Goal: Information Seeking & Learning: Learn about a topic

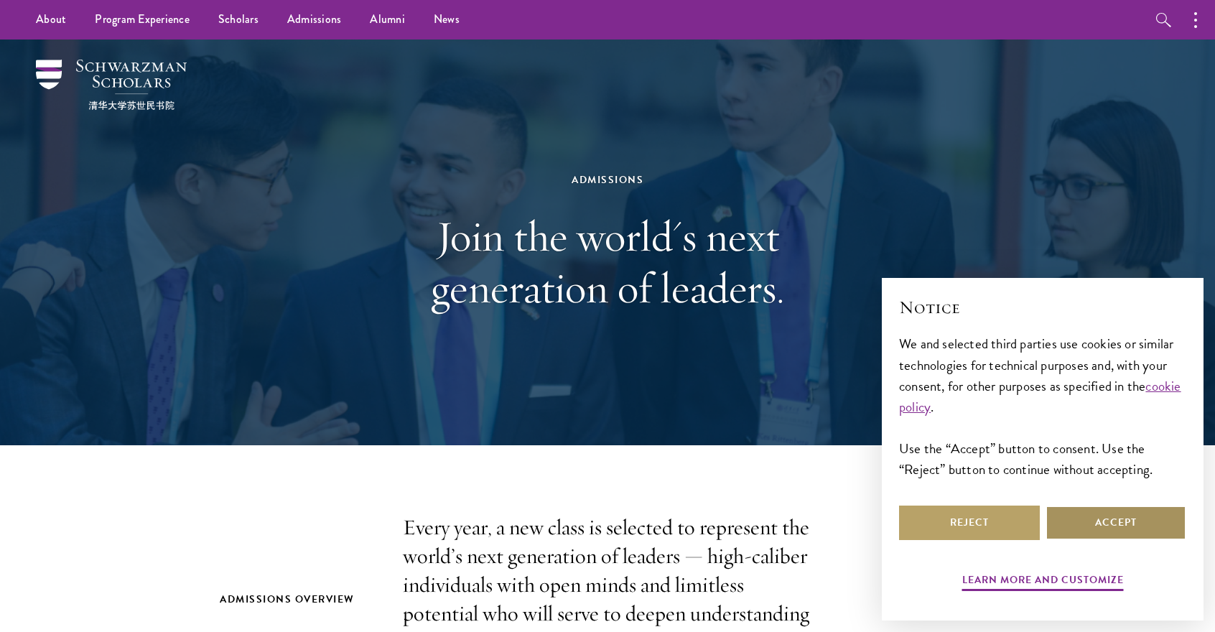
click at [1057, 528] on button "Accept" at bounding box center [1115, 522] width 141 height 34
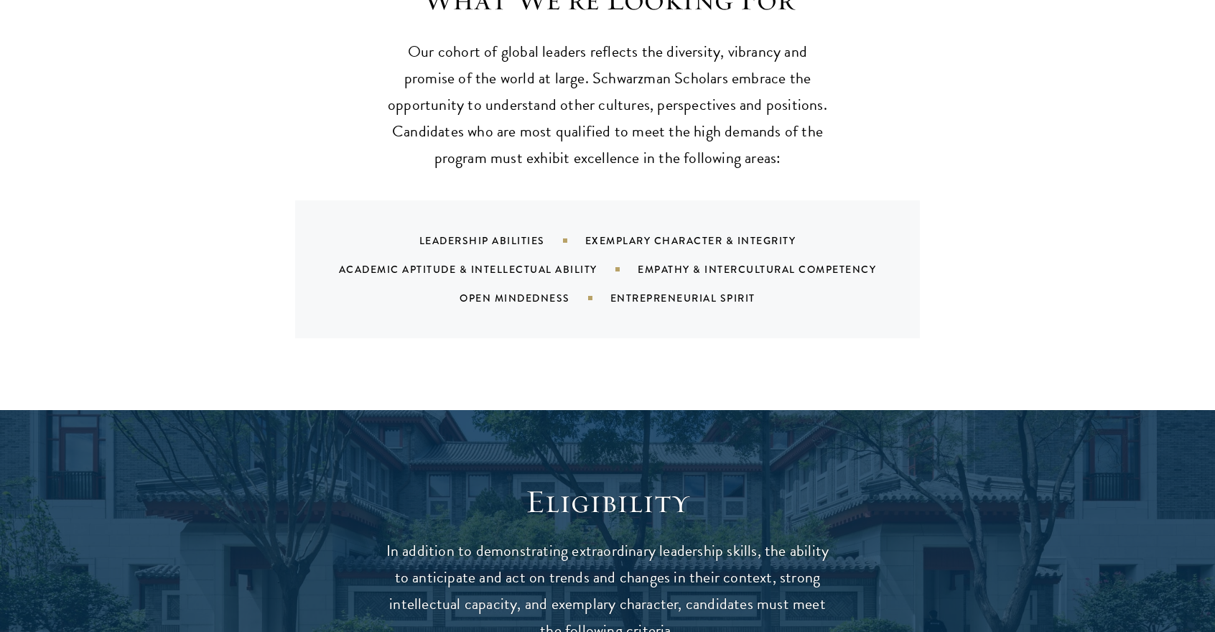
scroll to position [1866, 0]
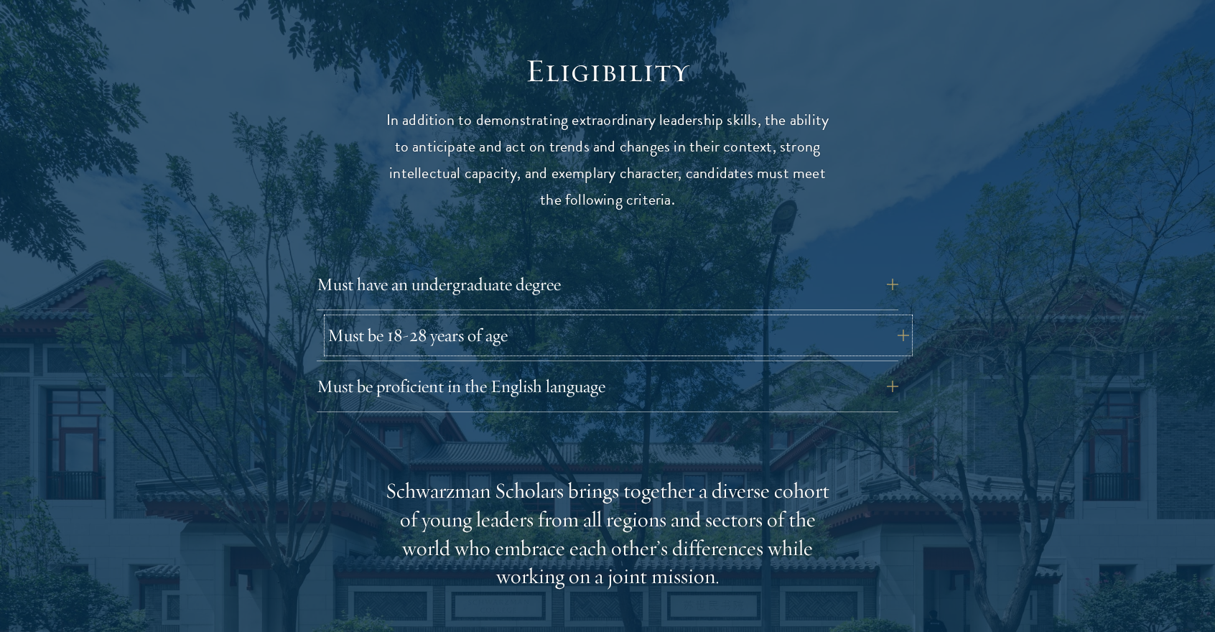
click at [501, 318] on button "Must be 18-28 years of age" at bounding box center [617, 335] width 581 height 34
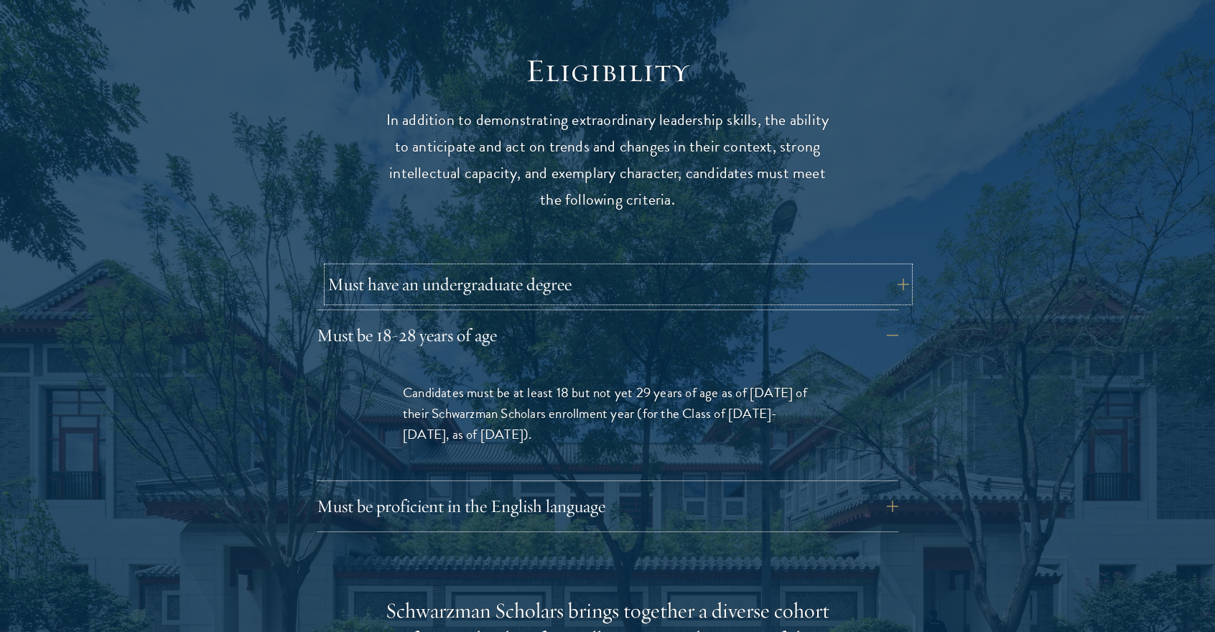
click at [593, 268] on button "Must have an undergraduate degree" at bounding box center [617, 284] width 581 height 34
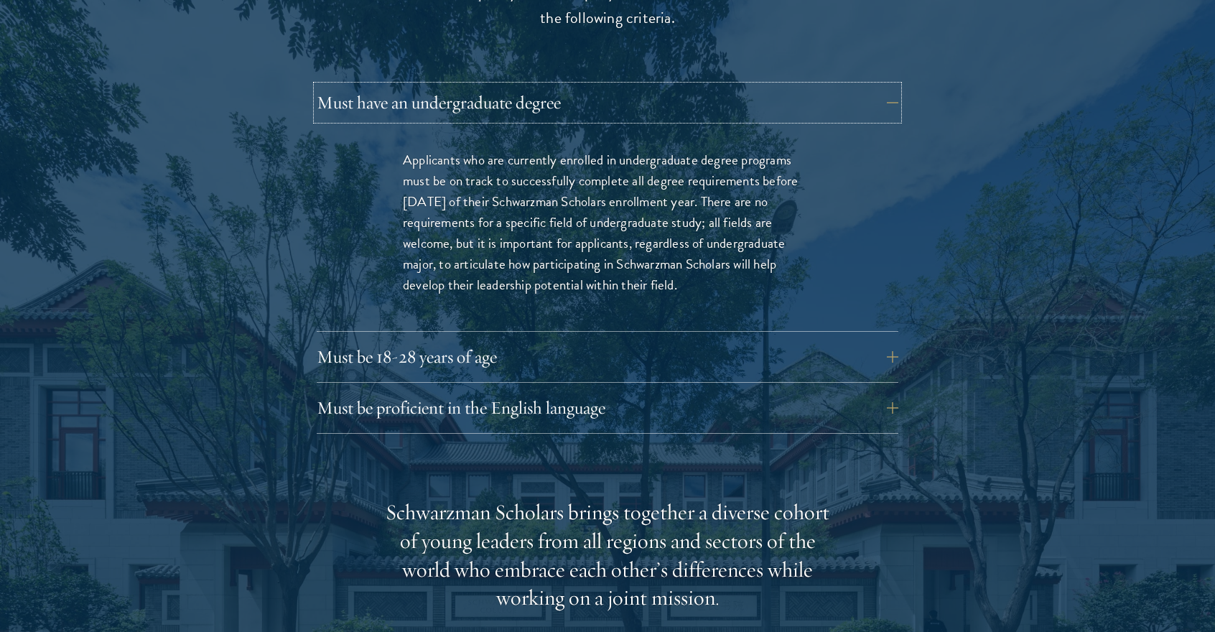
scroll to position [2153, 0]
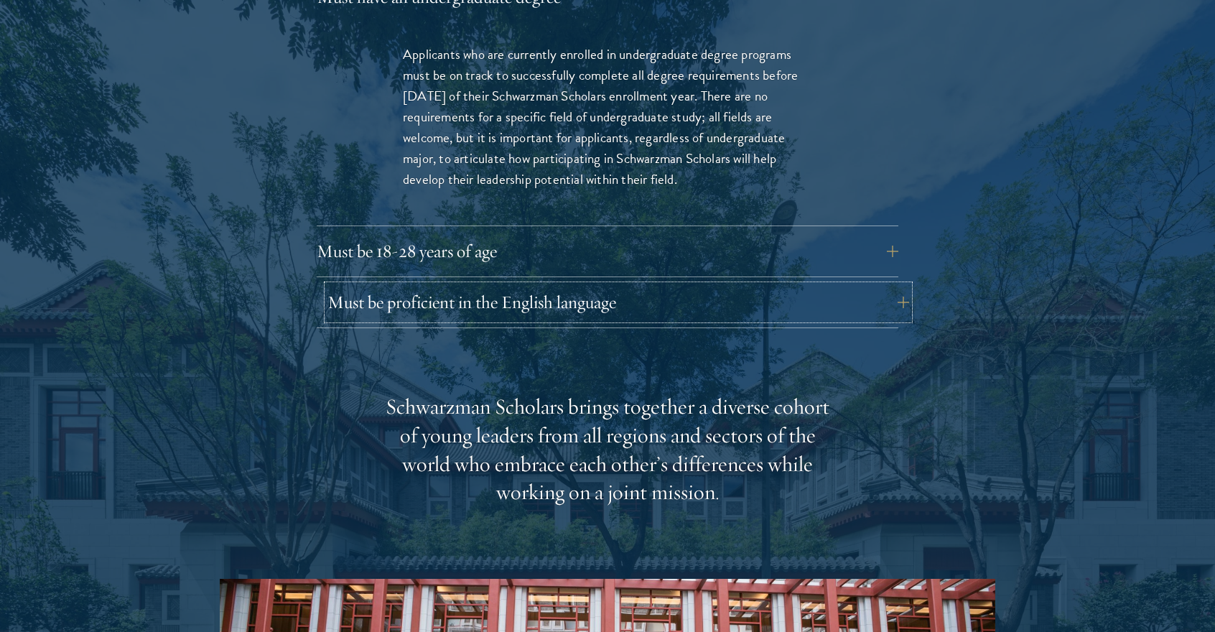
click at [492, 285] on button "Must be proficient in the English language" at bounding box center [617, 302] width 581 height 34
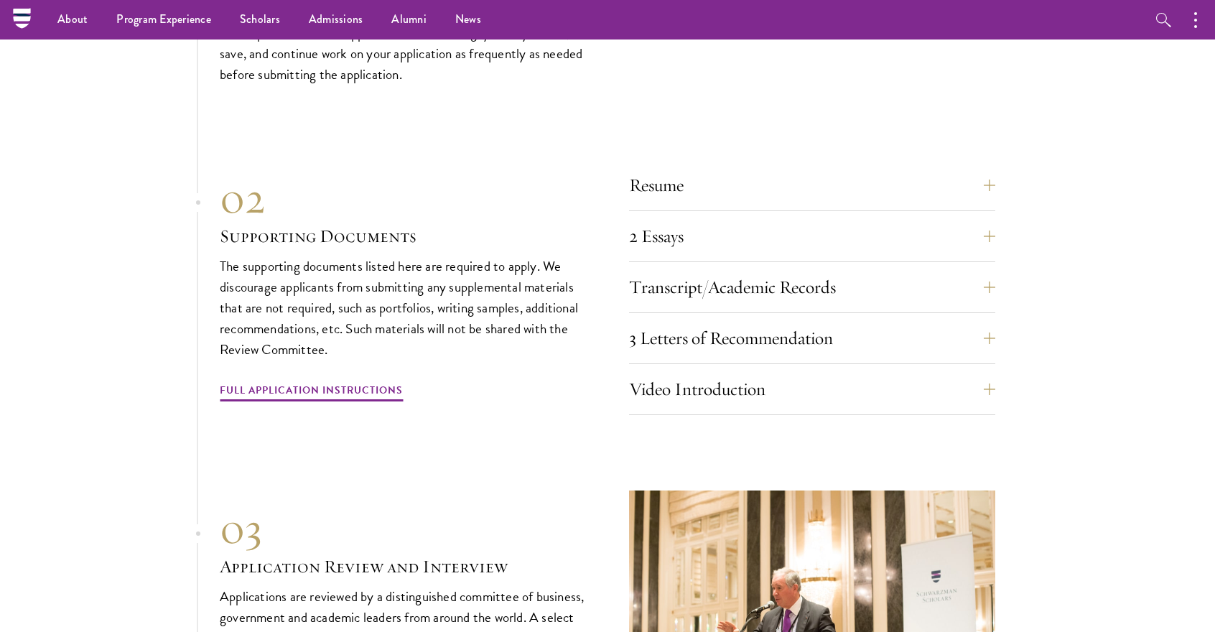
scroll to position [4738, 0]
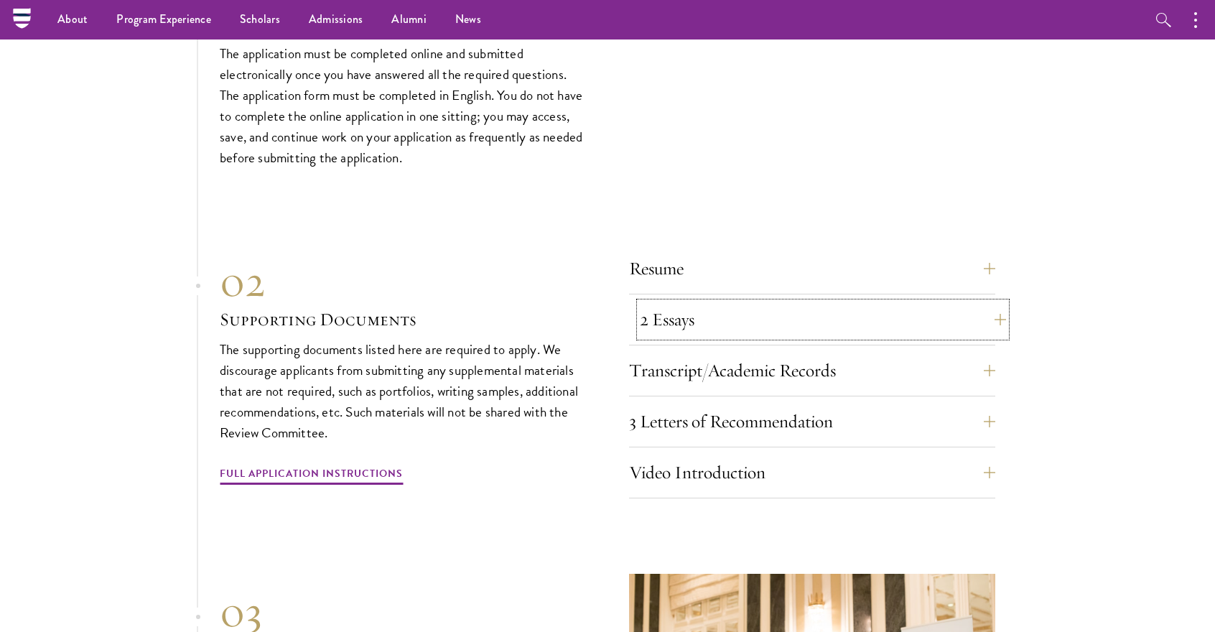
click at [724, 302] on button "2 Essays" at bounding box center [823, 319] width 366 height 34
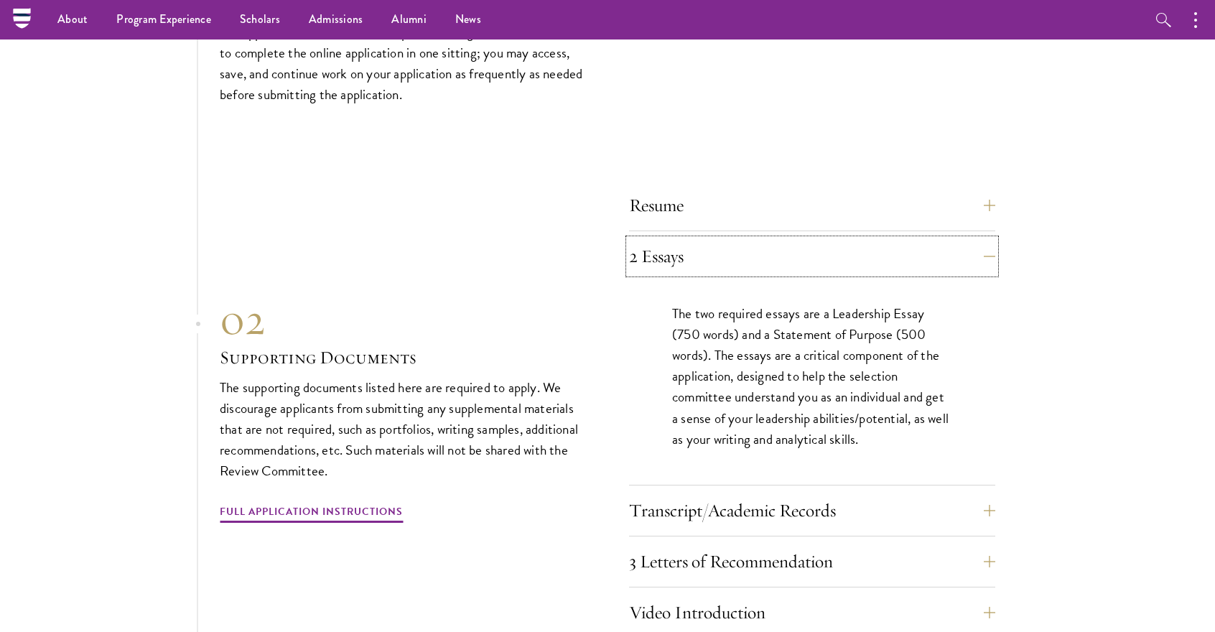
scroll to position [4496, 0]
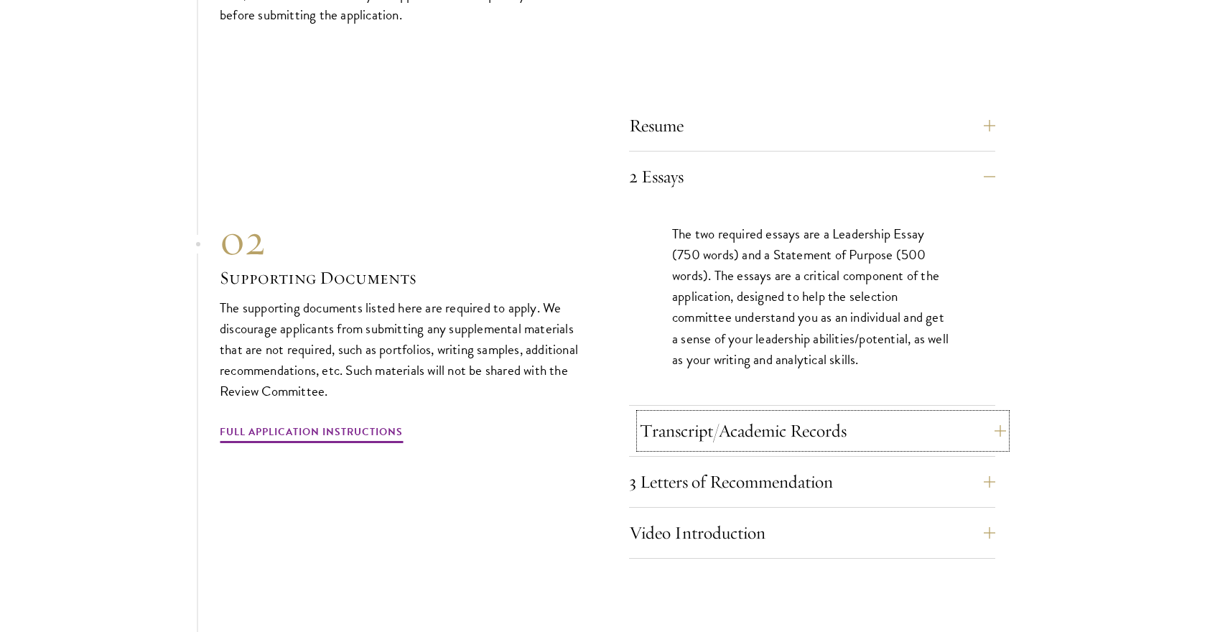
click at [875, 413] on button "Transcript/Academic Records" at bounding box center [823, 430] width 366 height 34
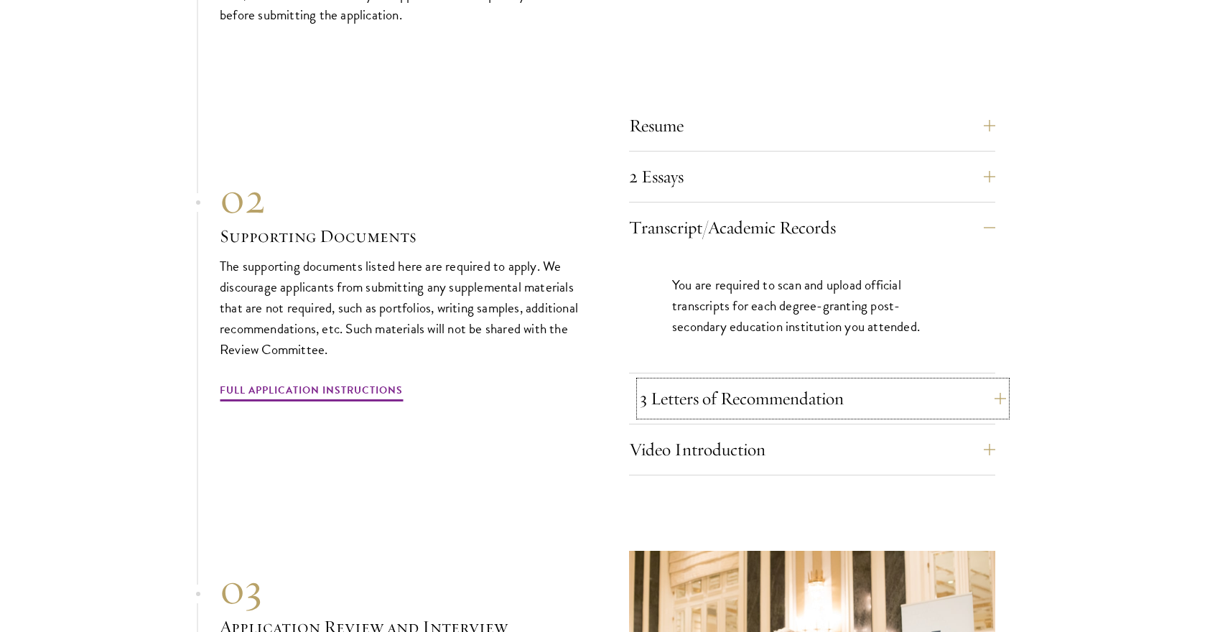
click at [874, 381] on button "3 Letters of Recommendation" at bounding box center [823, 398] width 366 height 34
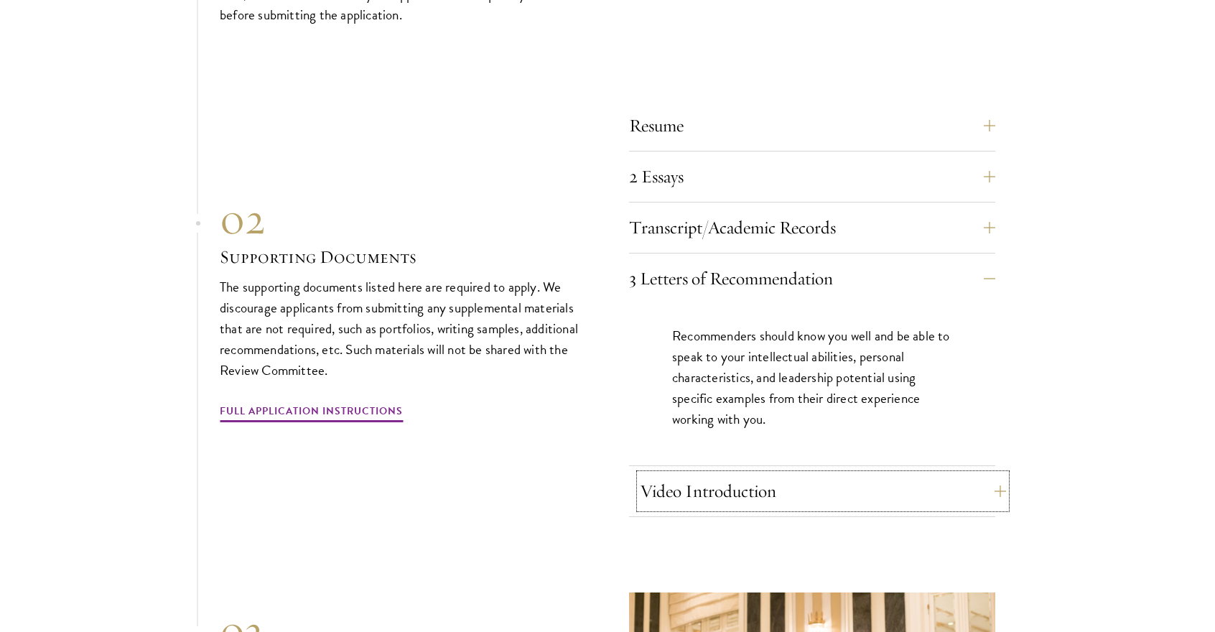
click at [804, 474] on button "Video Introduction" at bounding box center [823, 491] width 366 height 34
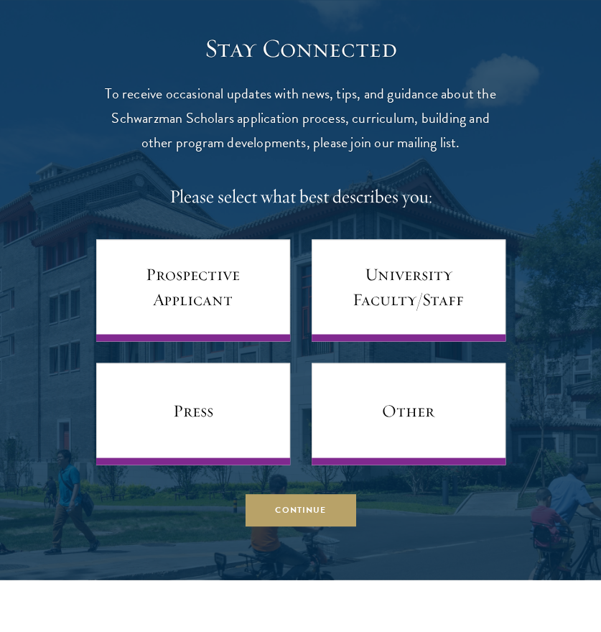
scroll to position [6219, 0]
